Goal: Task Accomplishment & Management: Use online tool/utility

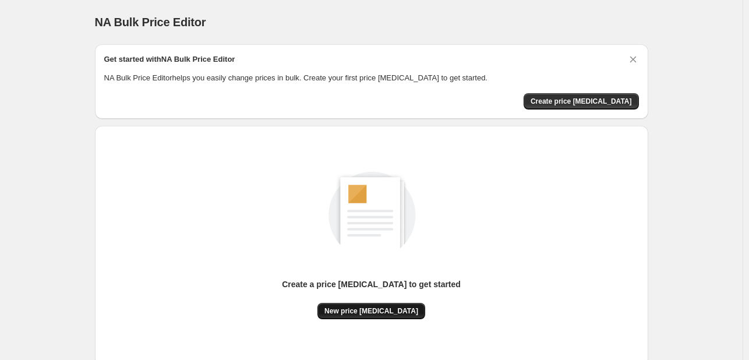
click at [387, 312] on span "New price change job" at bounding box center [372, 311] width 94 height 9
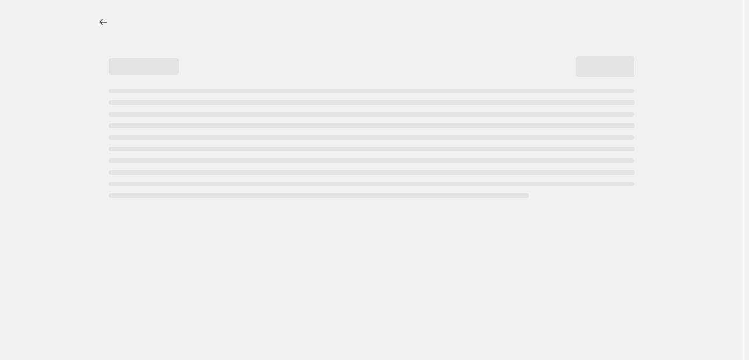
select select "percentage"
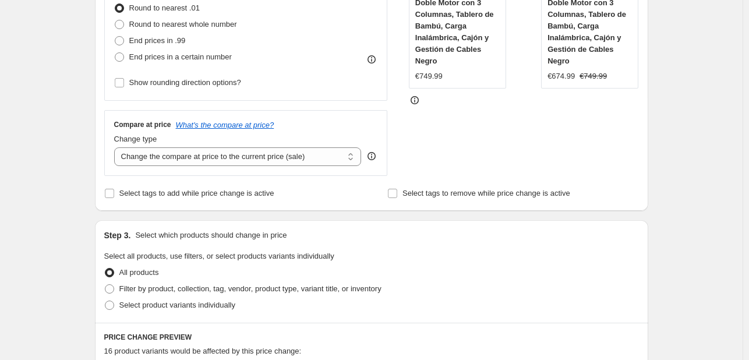
scroll to position [233, 0]
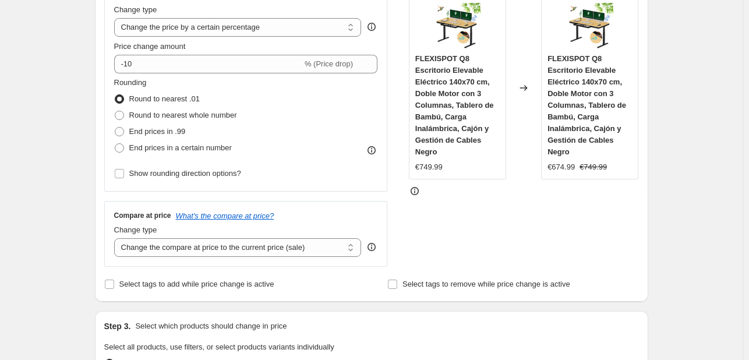
click at [186, 73] on div "Price Change type Change the price to a certain amount Change the price by a ce…" at bounding box center [246, 86] width 264 height 191
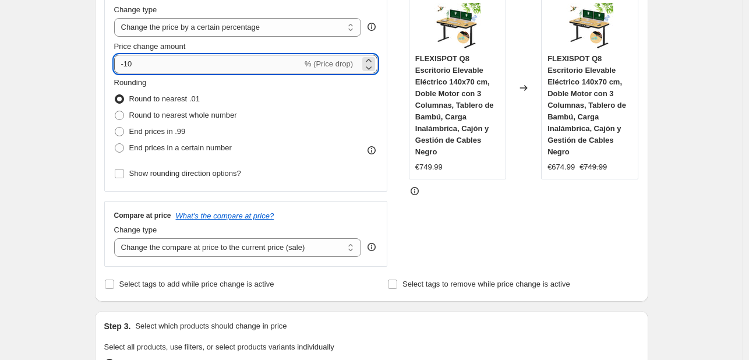
click at [186, 68] on input "-10" at bounding box center [208, 64] width 188 height 19
type input "-1"
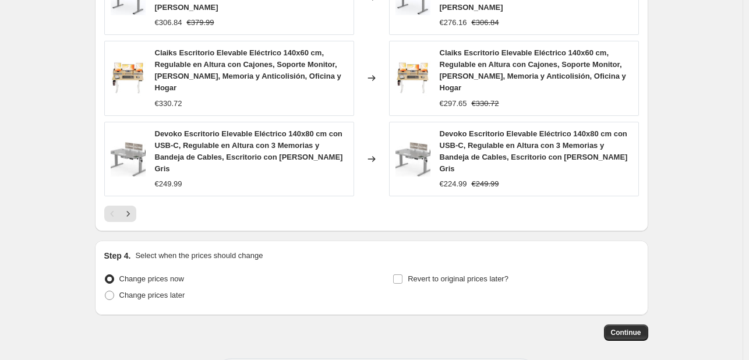
scroll to position [881, 0]
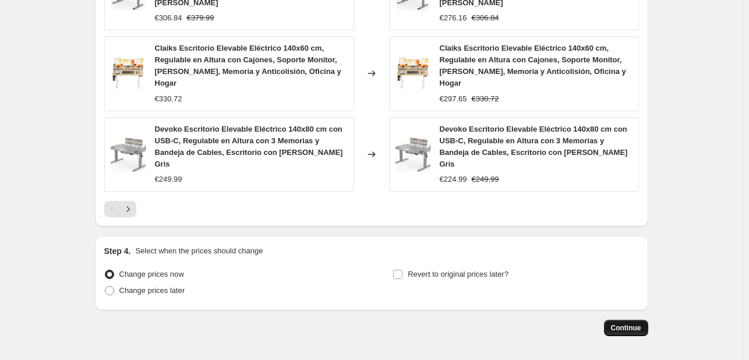
type input "-35"
click at [629, 323] on span "Continue" at bounding box center [626, 327] width 30 height 9
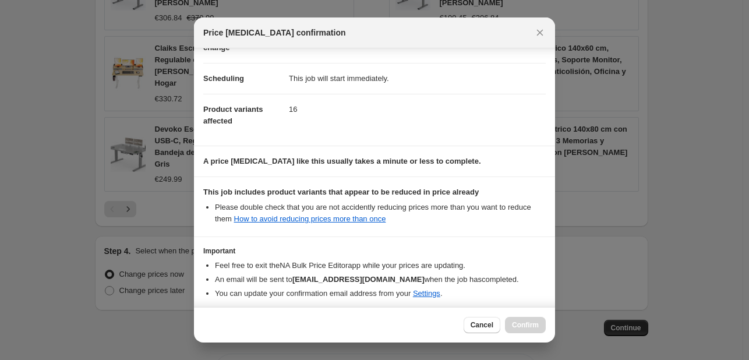
scroll to position [129, 0]
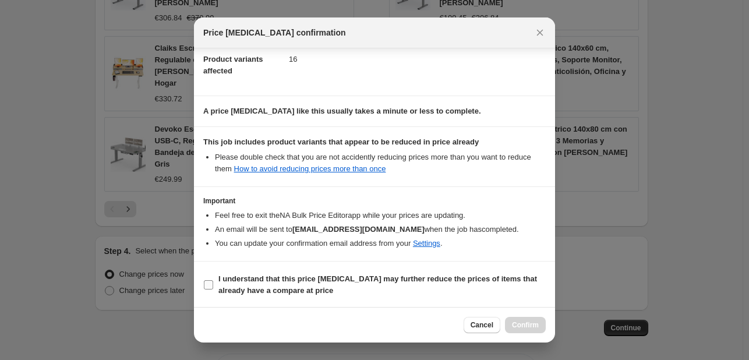
click at [259, 279] on b "I understand that this price change job may further reduce the prices of items …" at bounding box center [378, 284] width 319 height 20
click at [213, 280] on input "I understand that this price change job may further reduce the prices of items …" at bounding box center [208, 284] width 9 height 9
checkbox input "true"
click at [521, 330] on button "Confirm" at bounding box center [525, 325] width 41 height 16
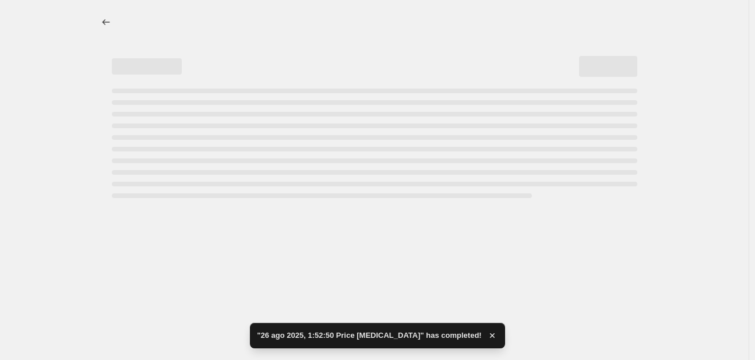
select select "percentage"
